Goal: Navigation & Orientation: Find specific page/section

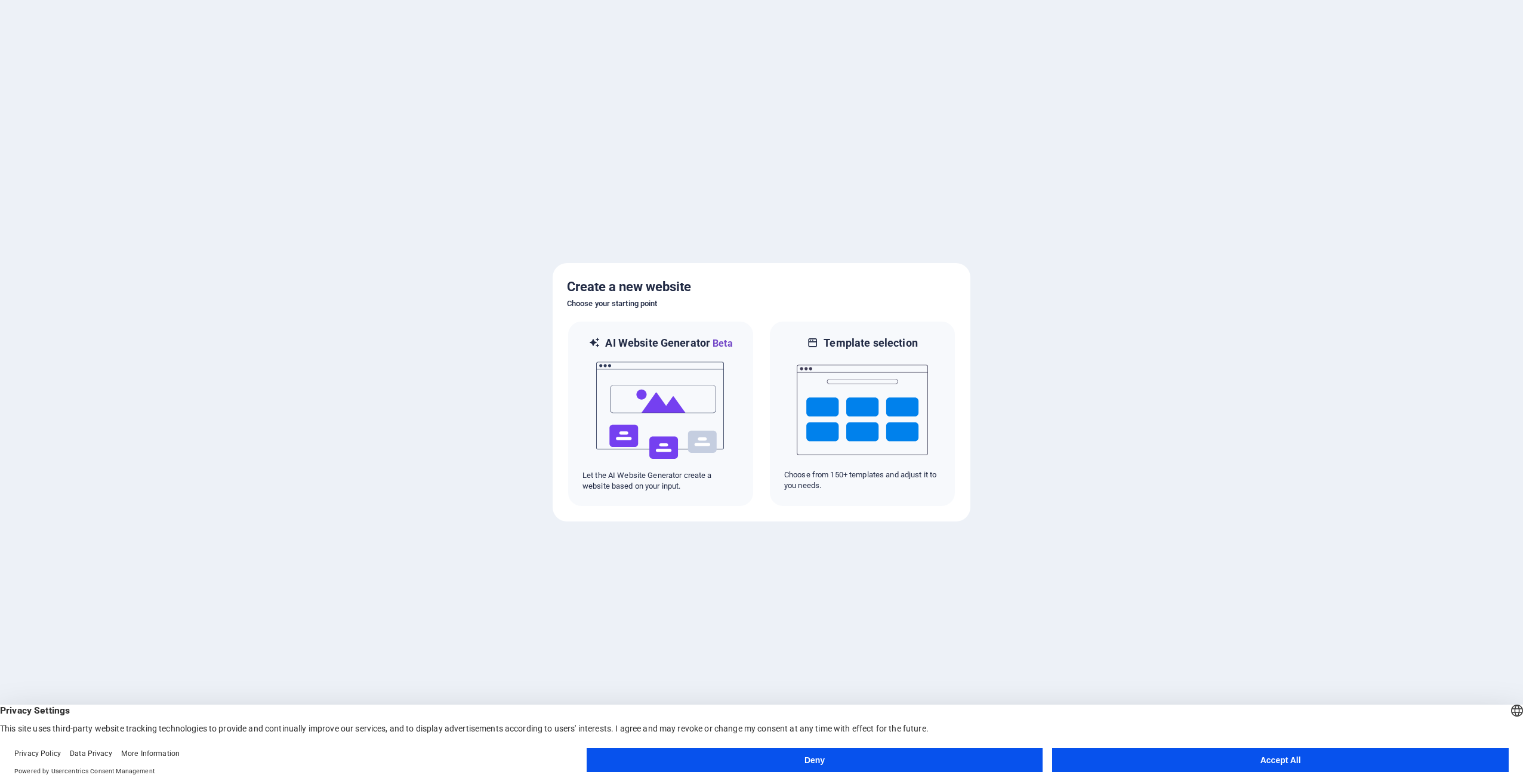
click at [1283, 758] on button "Accept All" at bounding box center [1280, 759] width 456 height 24
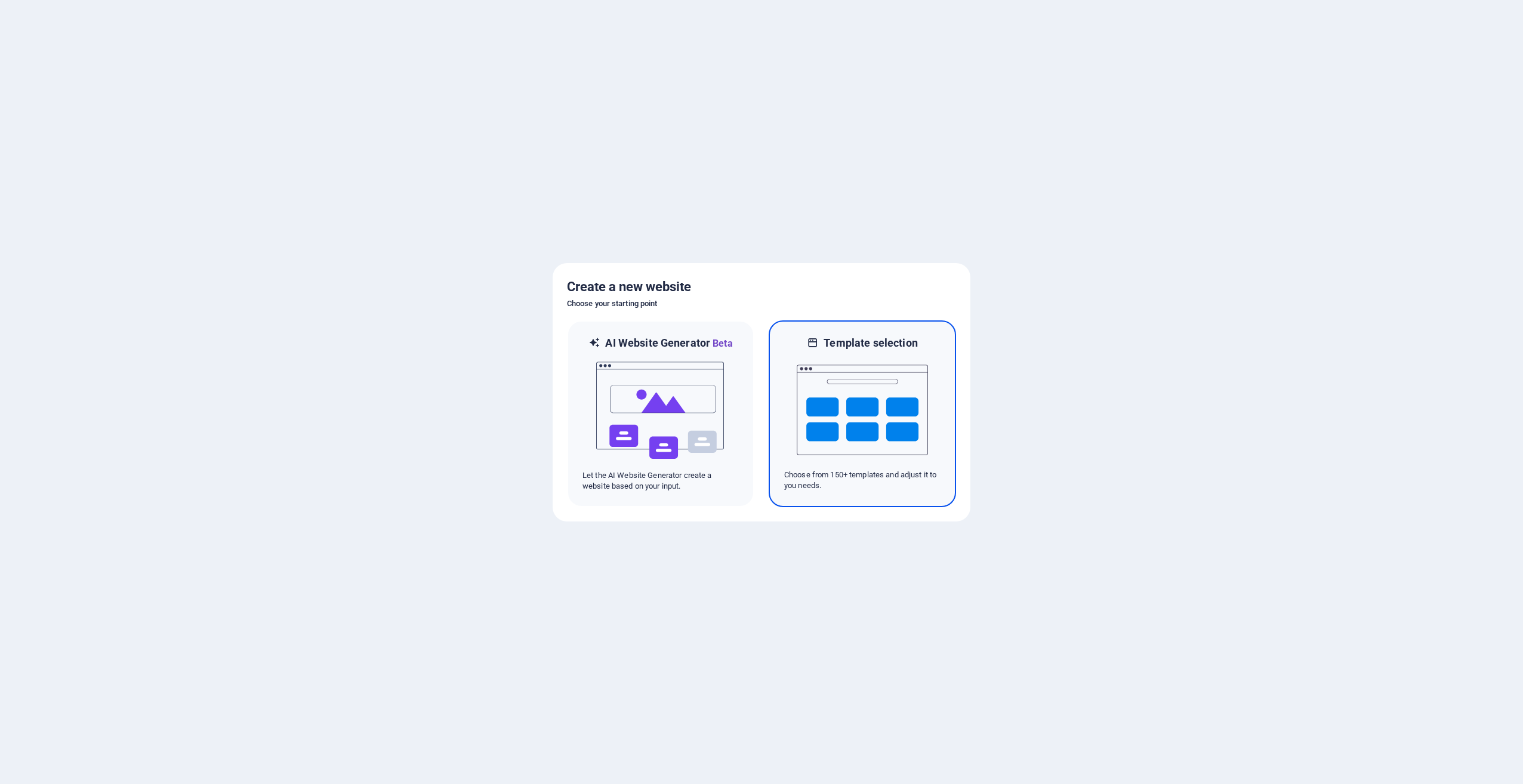
click at [837, 401] on img at bounding box center [862, 409] width 131 height 119
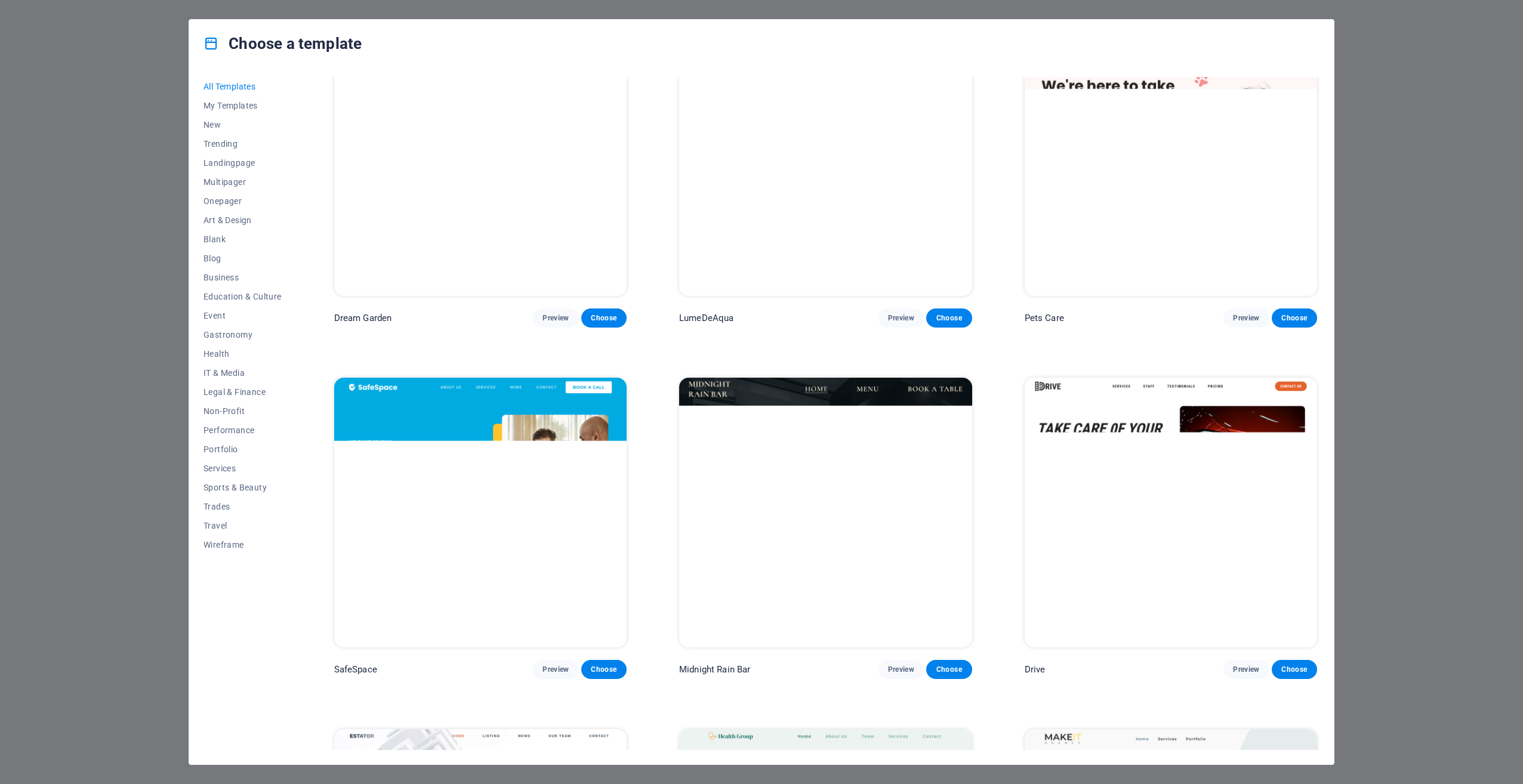
scroll to position [2924, 0]
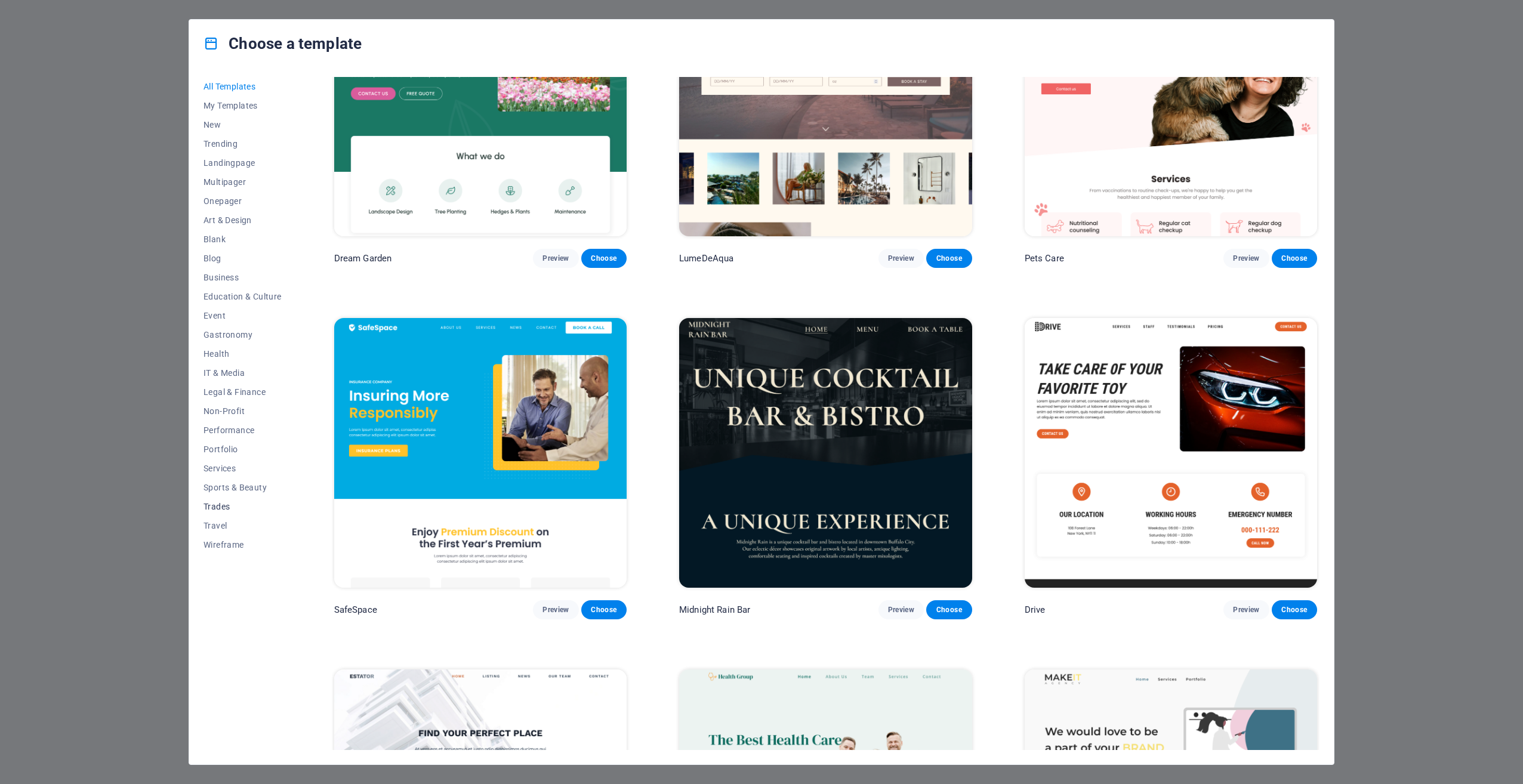
click at [220, 511] on button "Trades" at bounding box center [243, 507] width 78 height 19
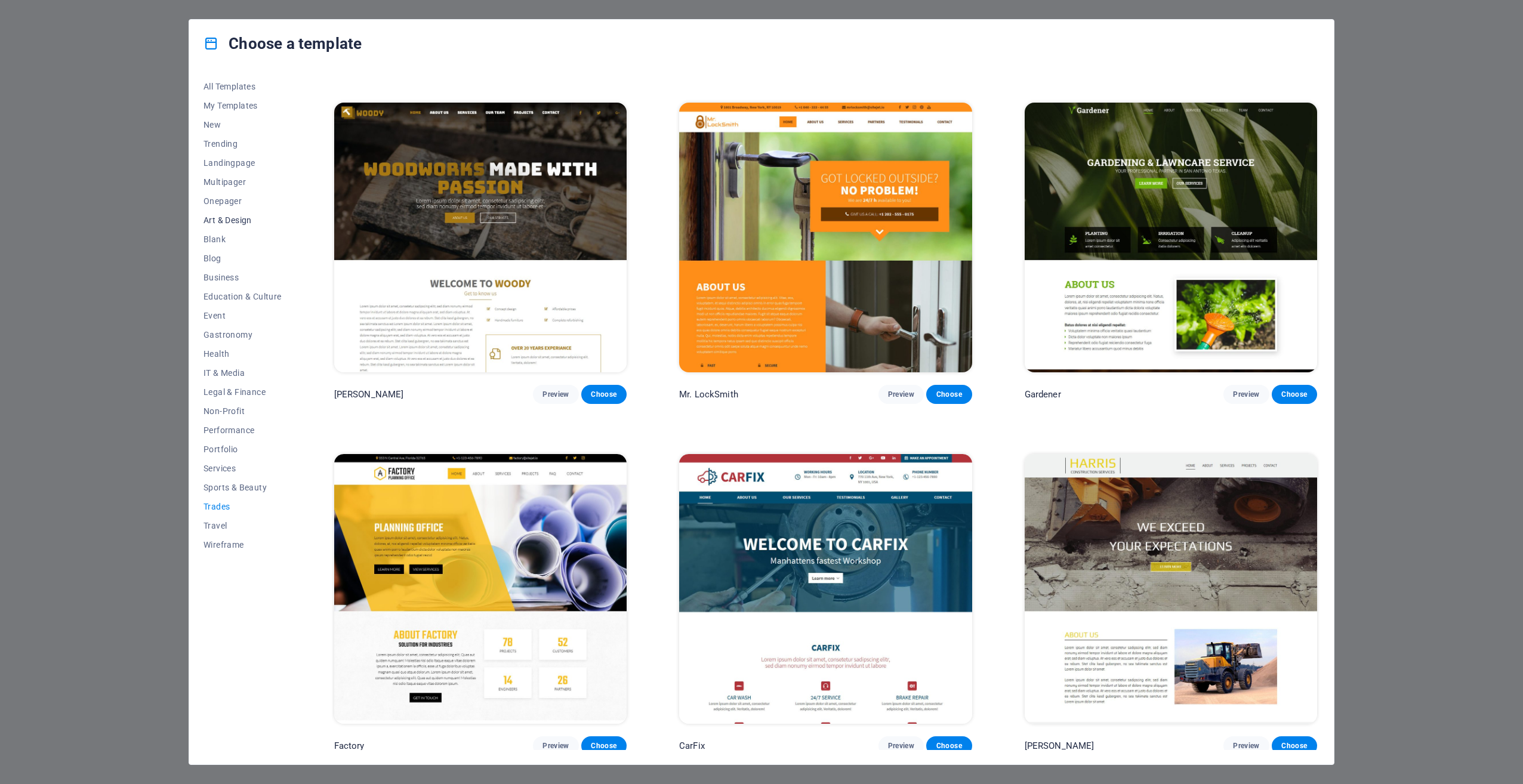
click at [221, 216] on span "Art & Design" at bounding box center [243, 219] width 78 height 9
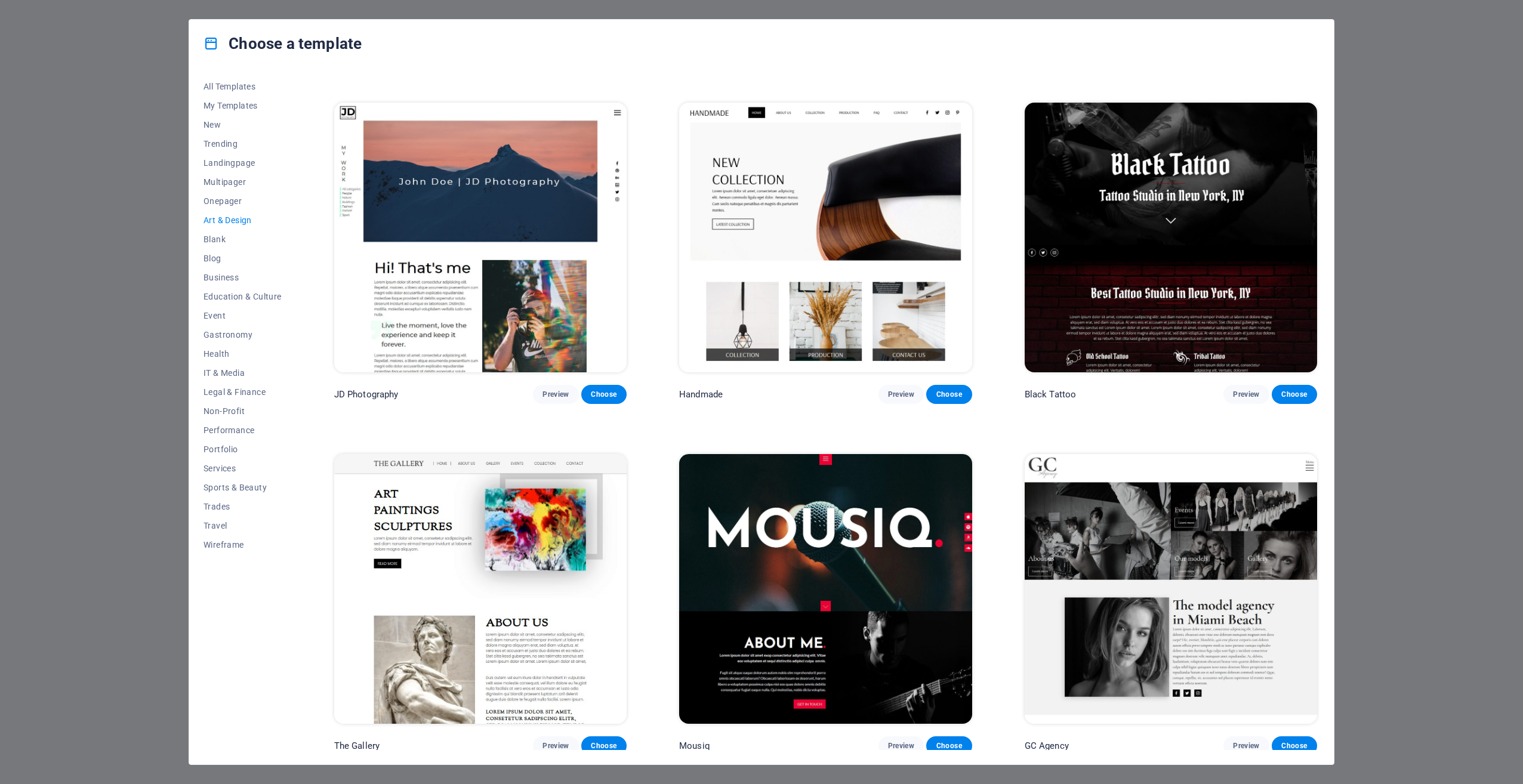
scroll to position [0, 0]
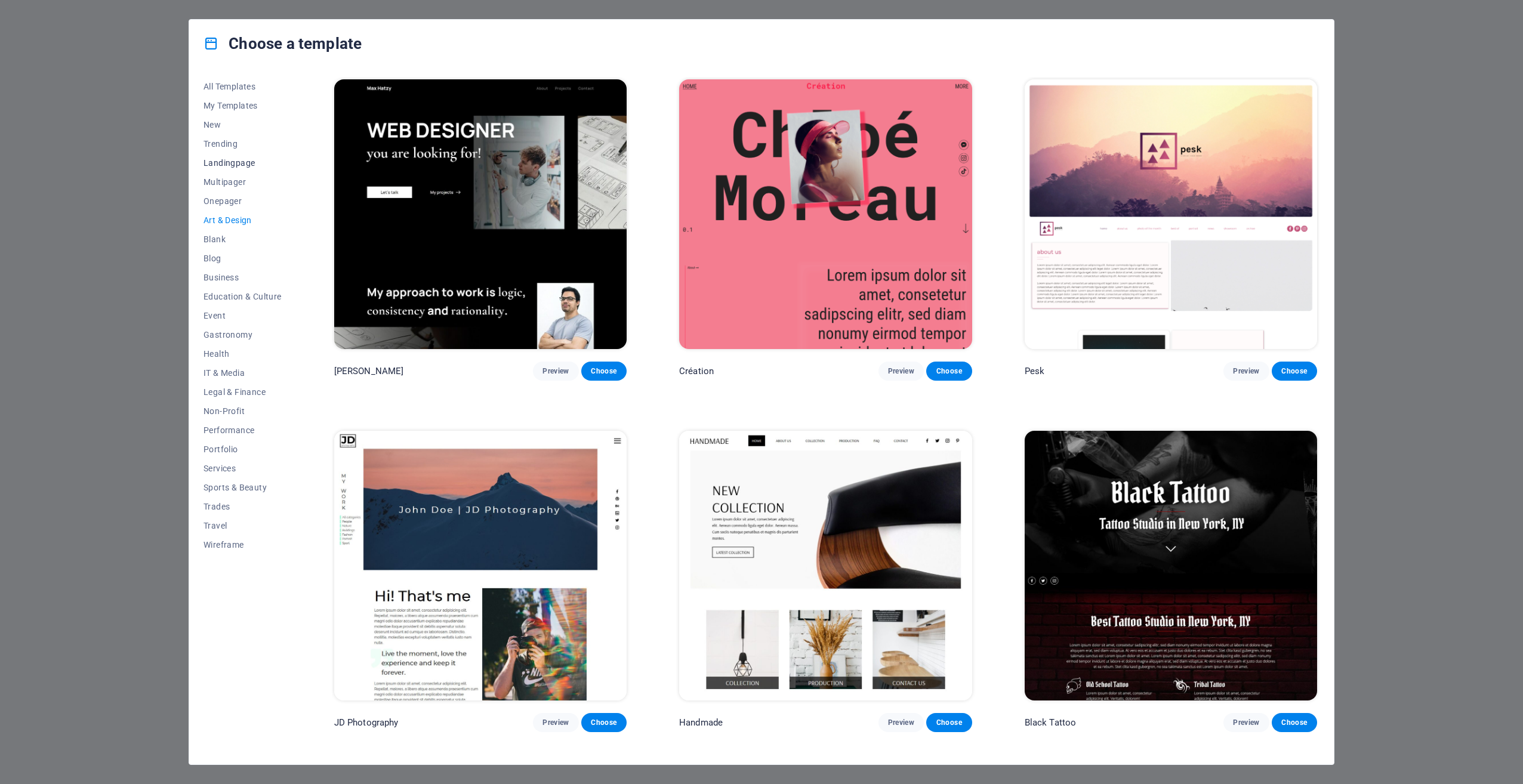
click at [230, 162] on span "Landingpage" at bounding box center [243, 162] width 78 height 9
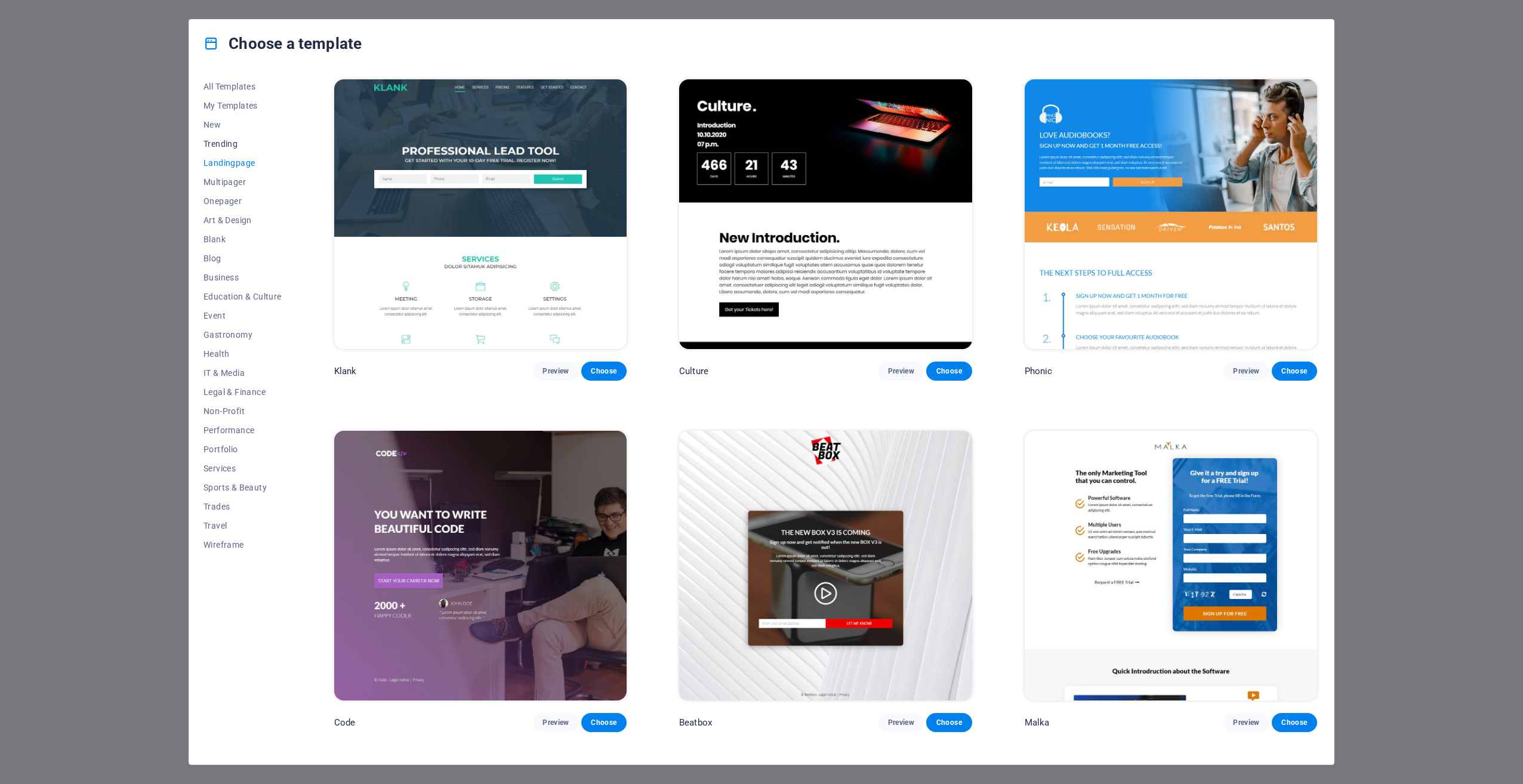
click at [223, 148] on span "Trending" at bounding box center [243, 144] width 78 height 9
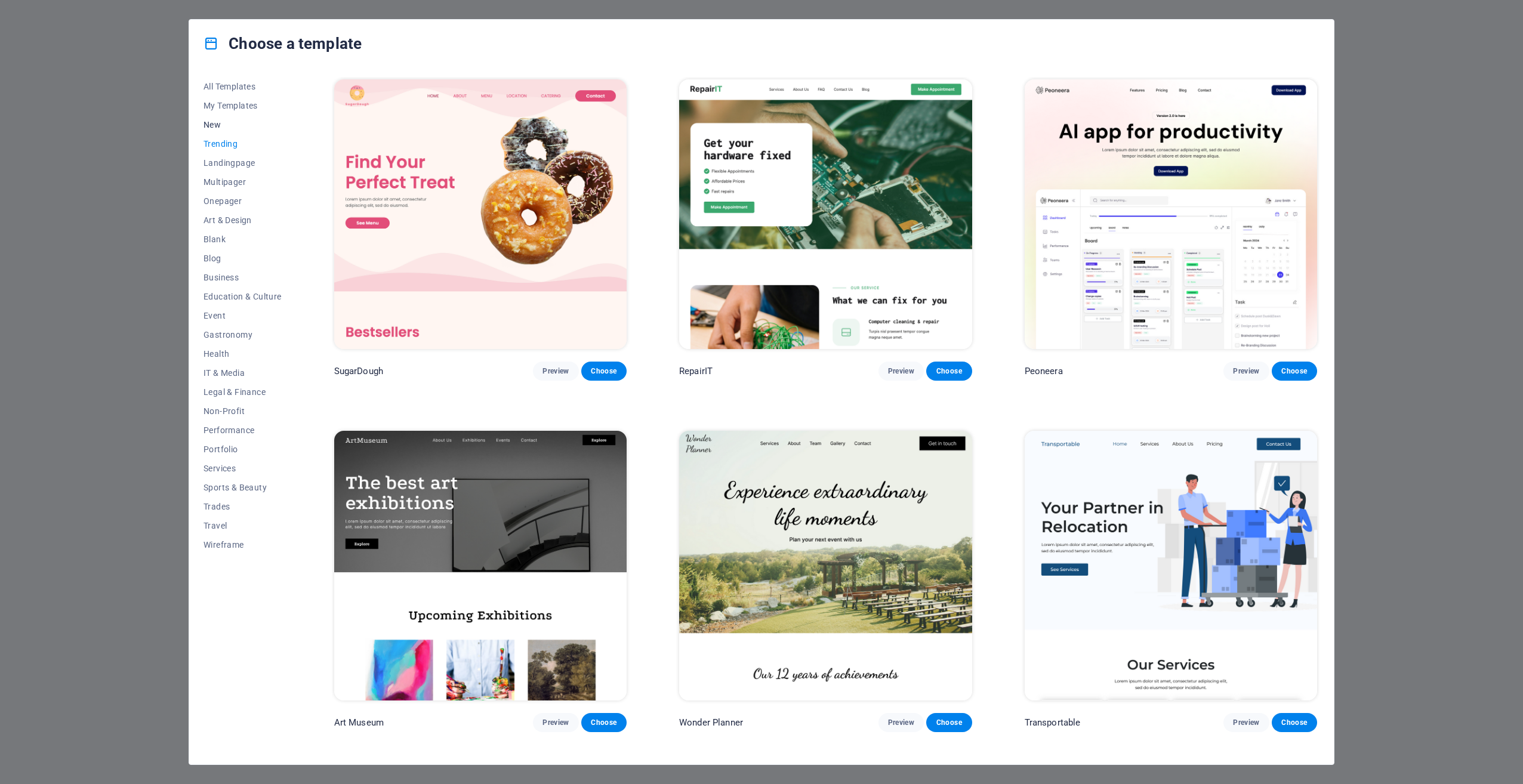
click at [217, 124] on span "New" at bounding box center [243, 124] width 78 height 9
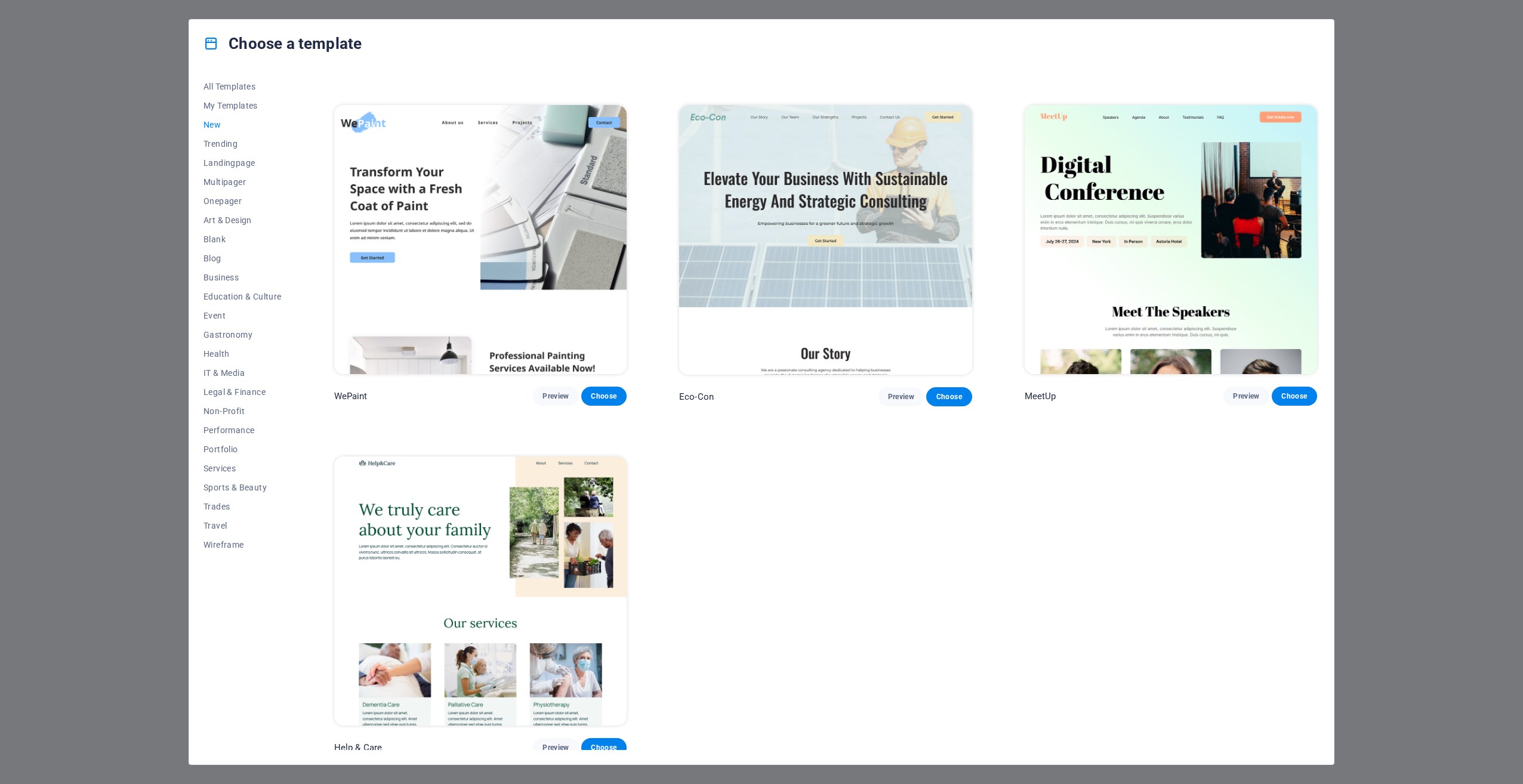
scroll to position [731, 0]
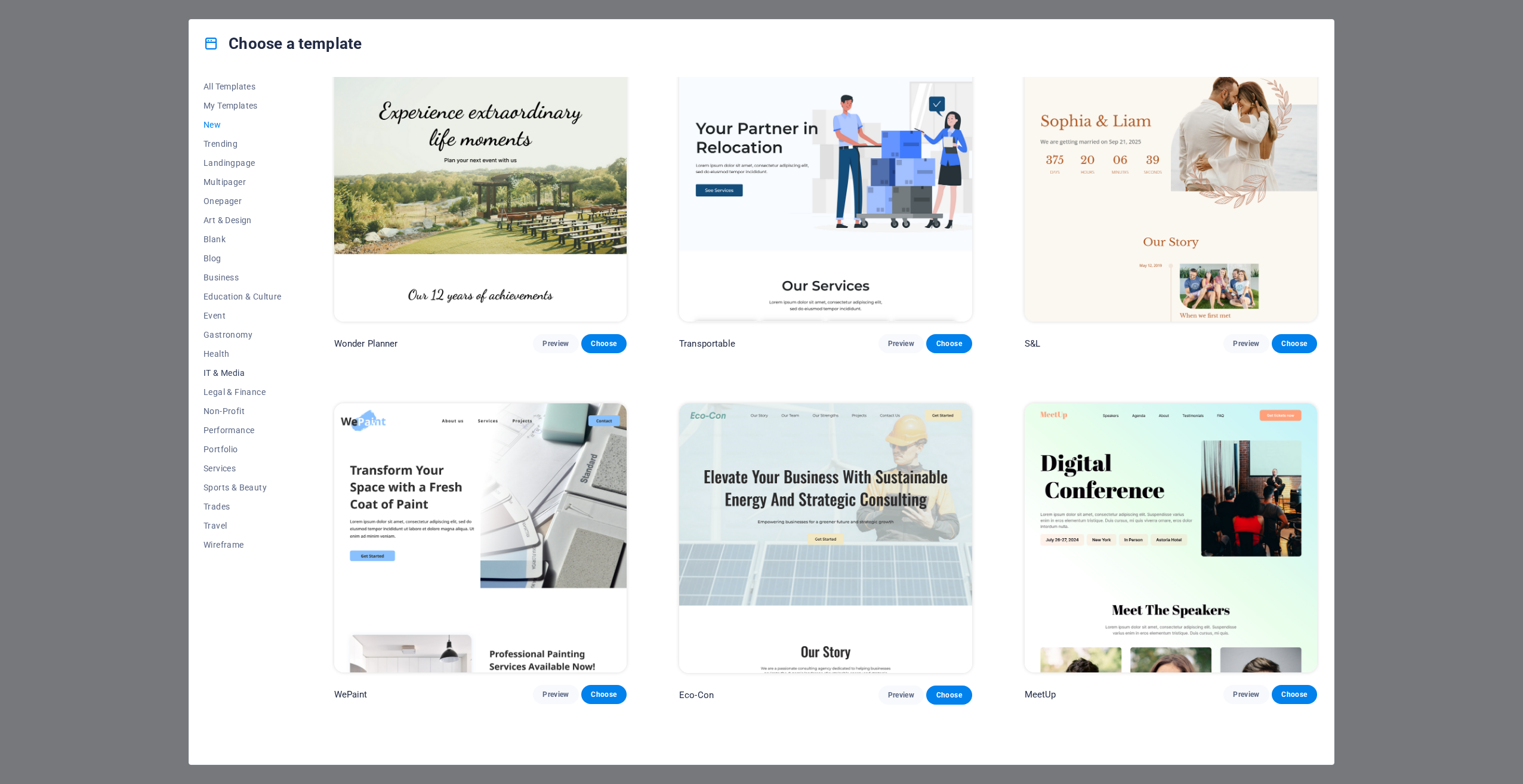
click at [225, 370] on span "IT & Media" at bounding box center [243, 373] width 78 height 9
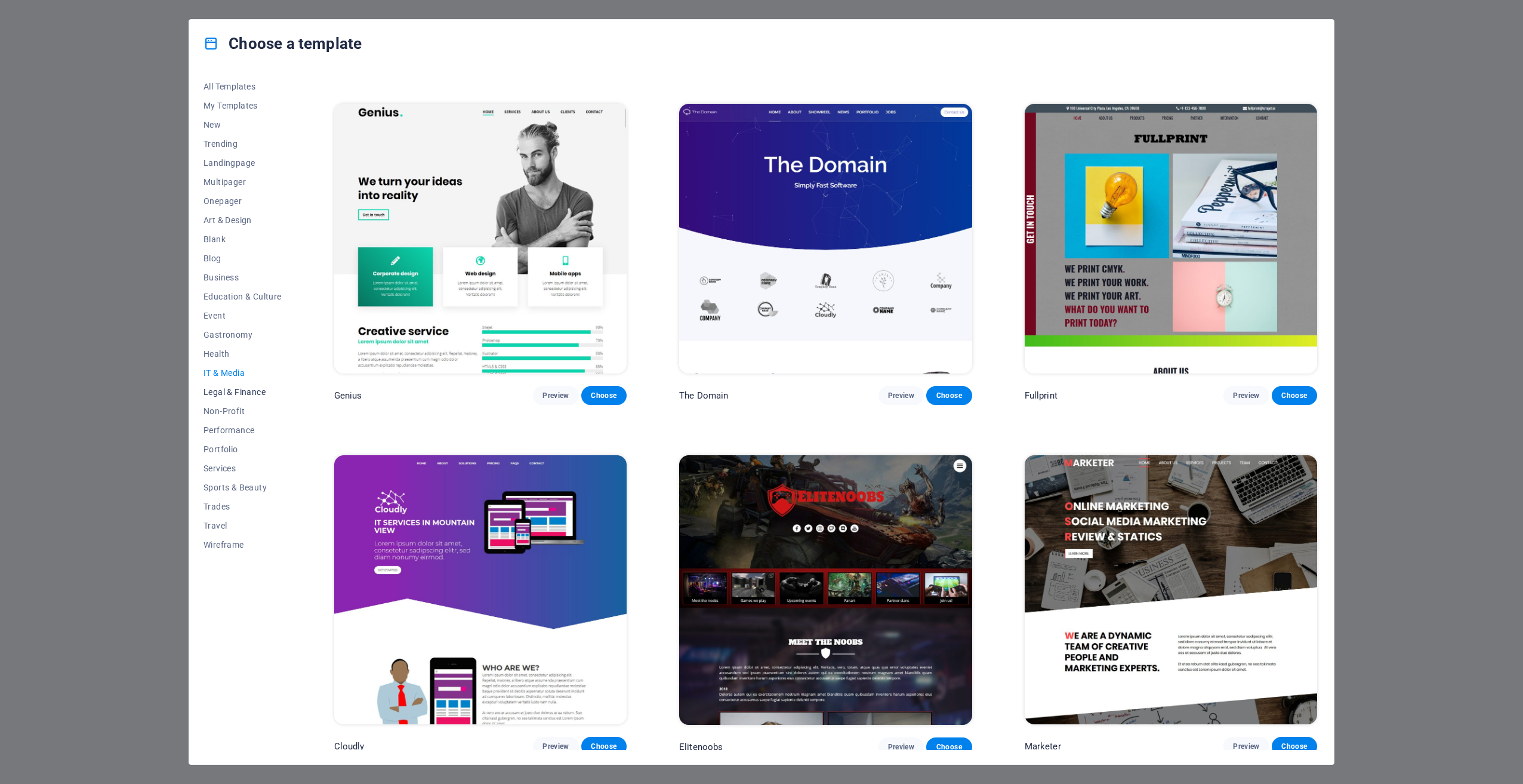
click at [230, 396] on span "Legal & Finance" at bounding box center [243, 391] width 78 height 9
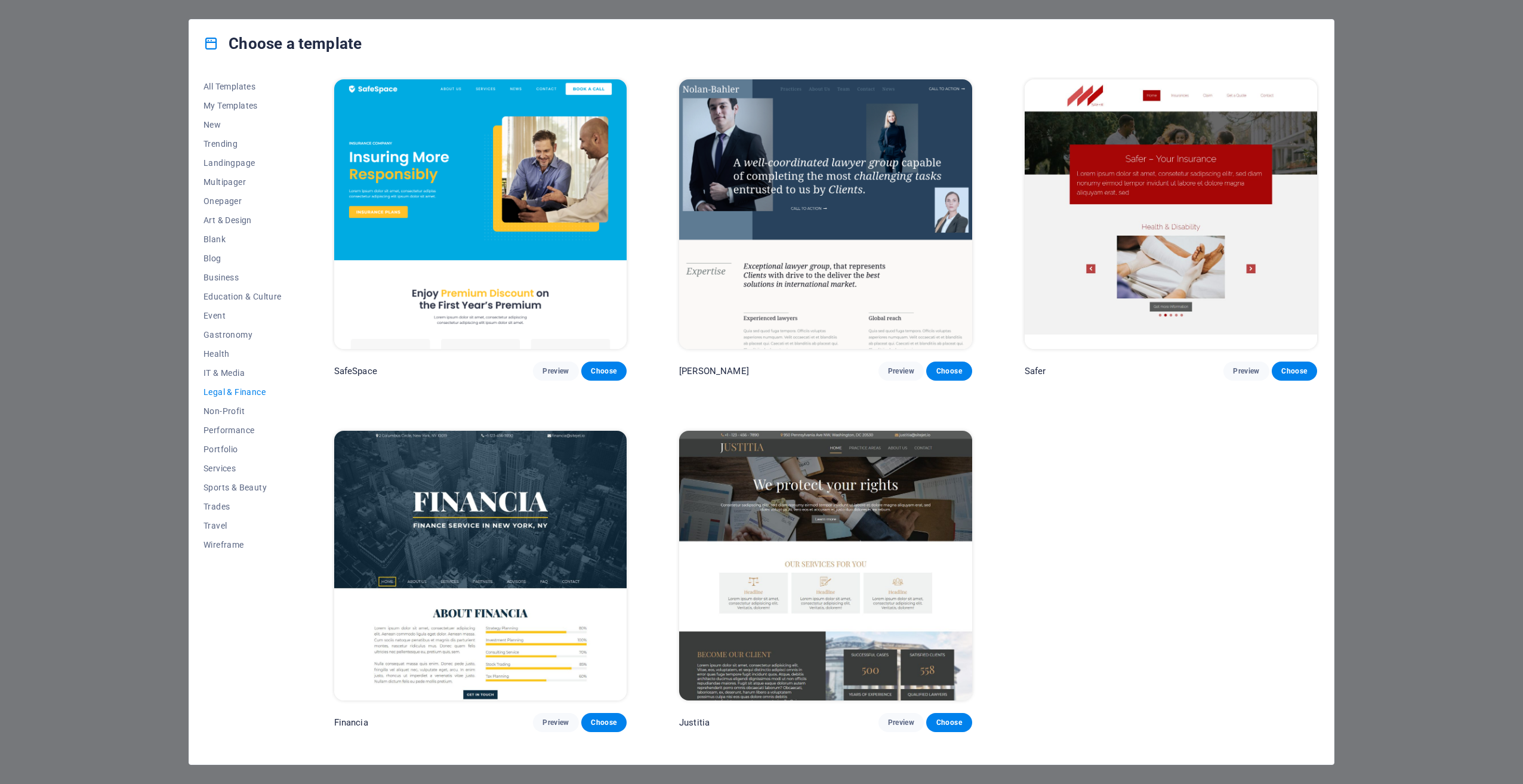
scroll to position [0, 0]
click at [223, 412] on span "Non-Profit" at bounding box center [243, 411] width 78 height 9
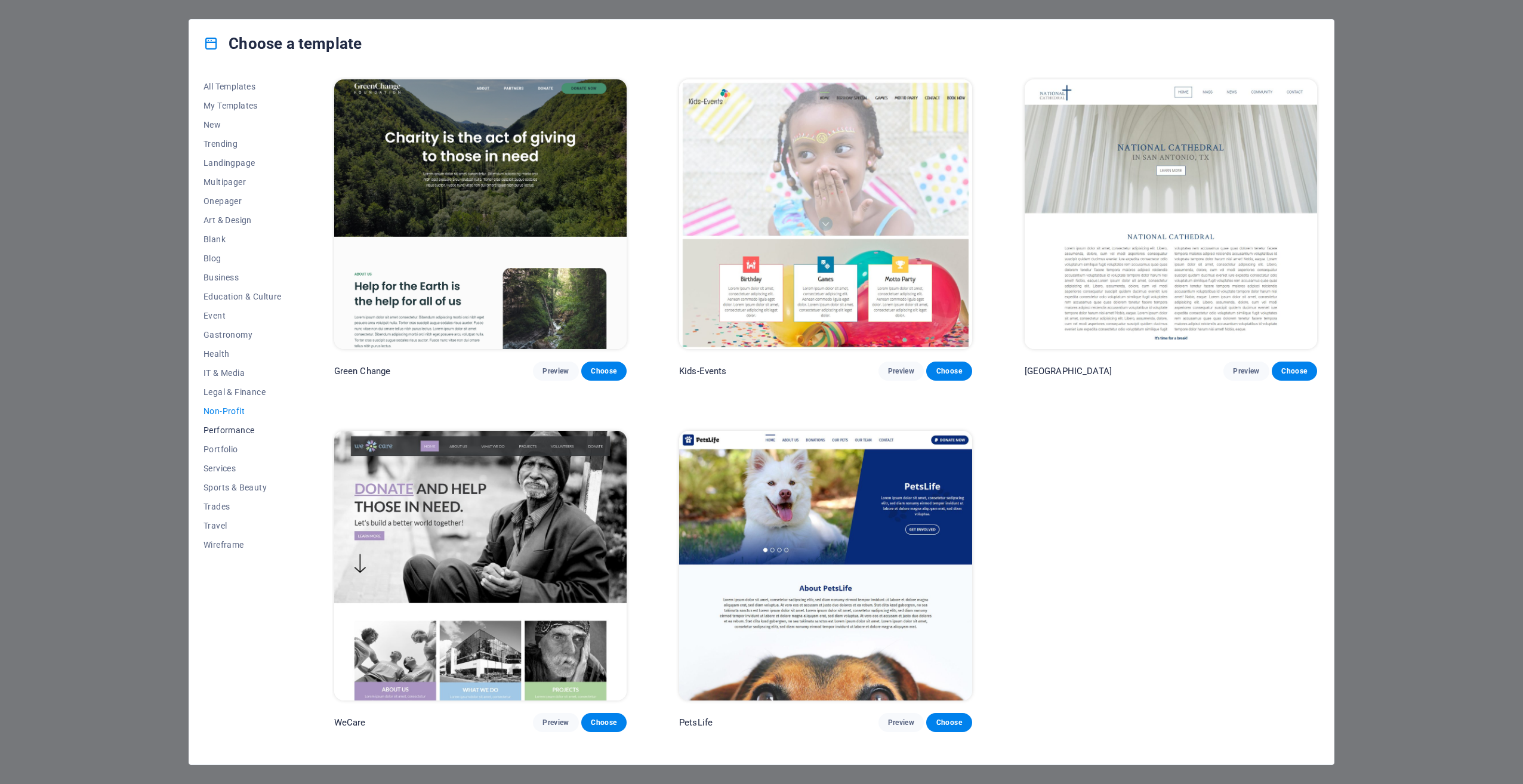
click at [226, 436] on button "Performance" at bounding box center [243, 430] width 78 height 19
